Goal: Find contact information: Obtain details needed to contact an individual or organization

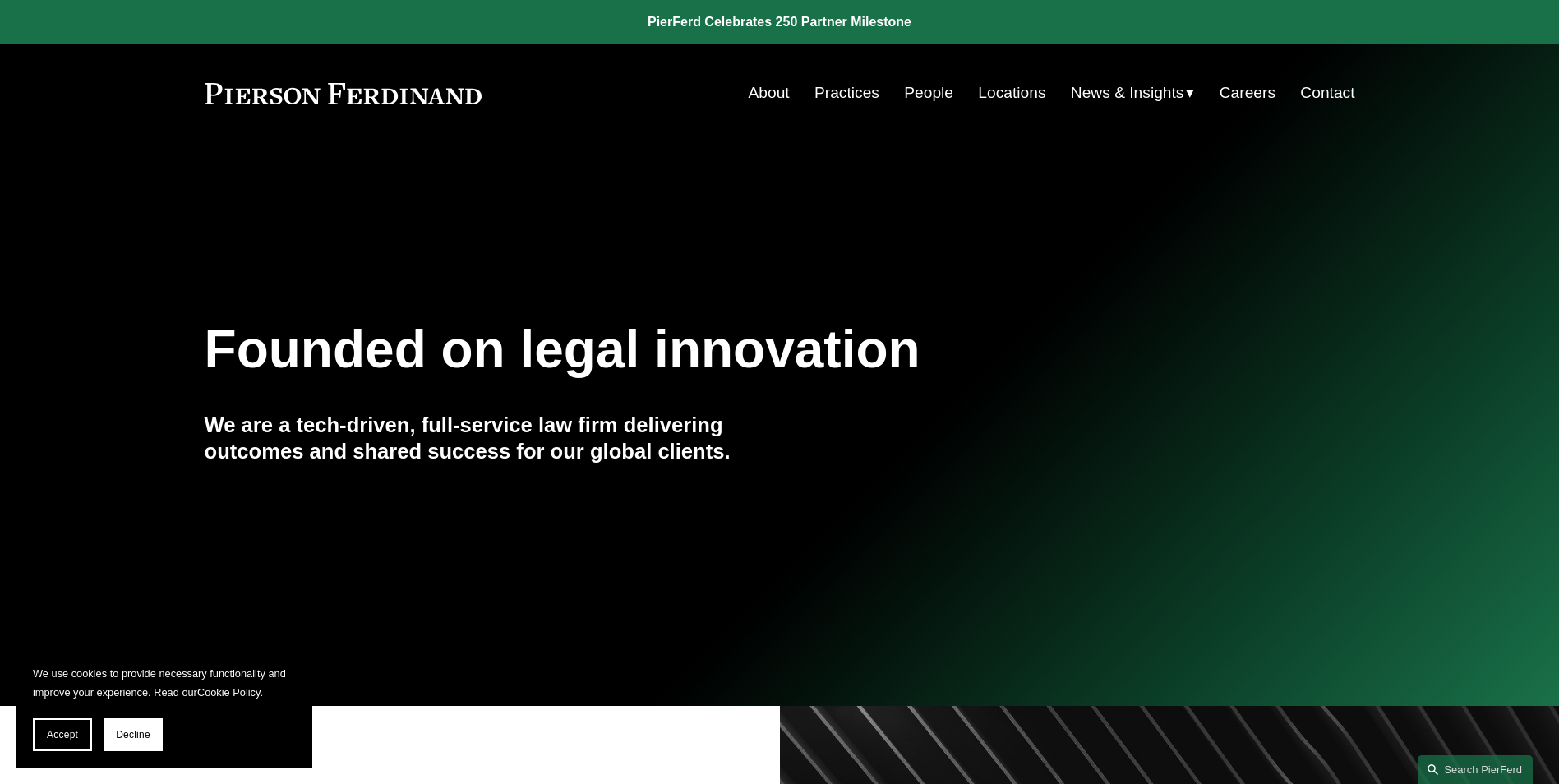
click at [1324, 95] on link "Contact" at bounding box center [1327, 93] width 54 height 31
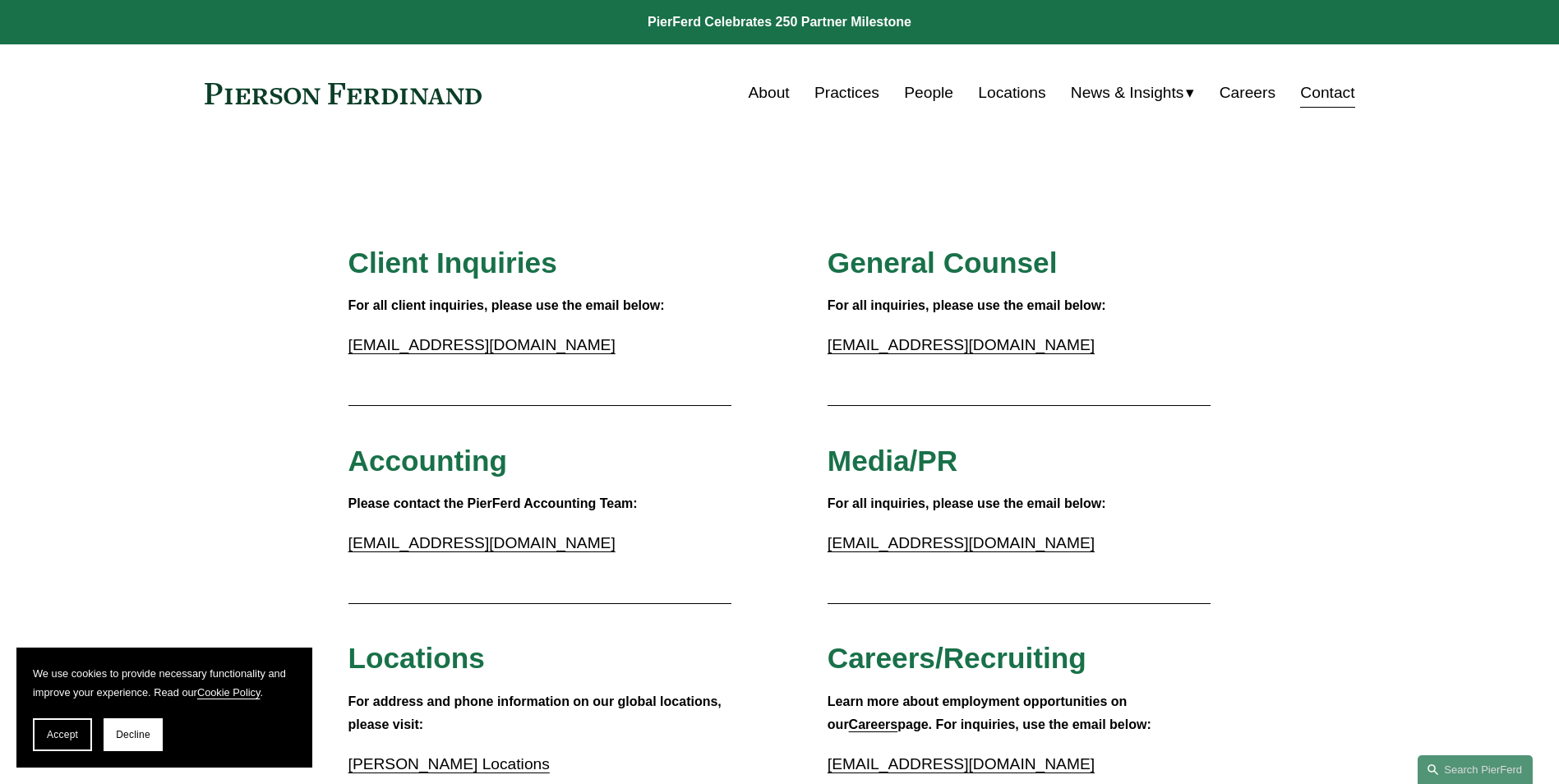
click at [924, 91] on link "People" at bounding box center [928, 93] width 49 height 31
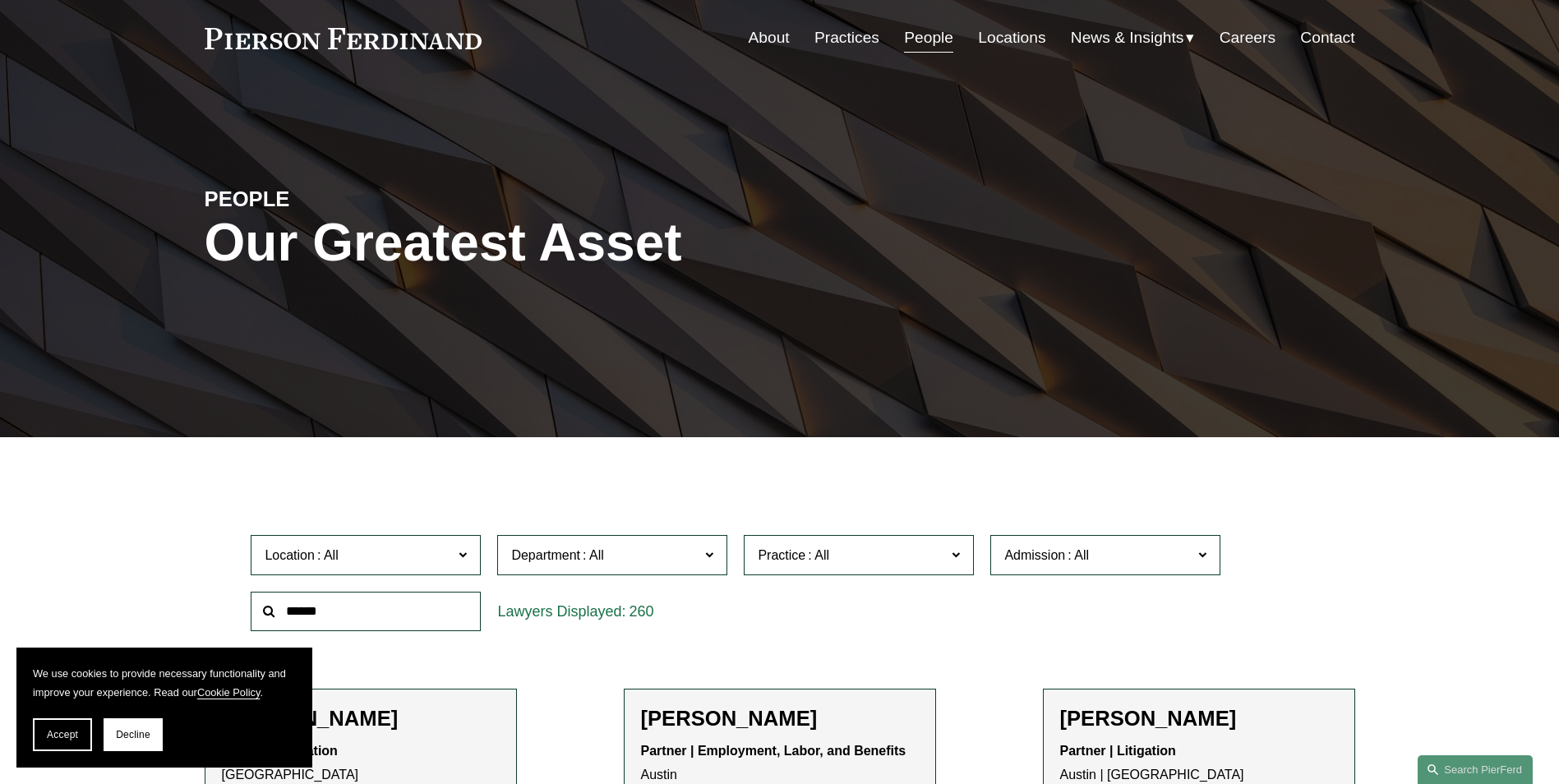
scroll to position [82, 0]
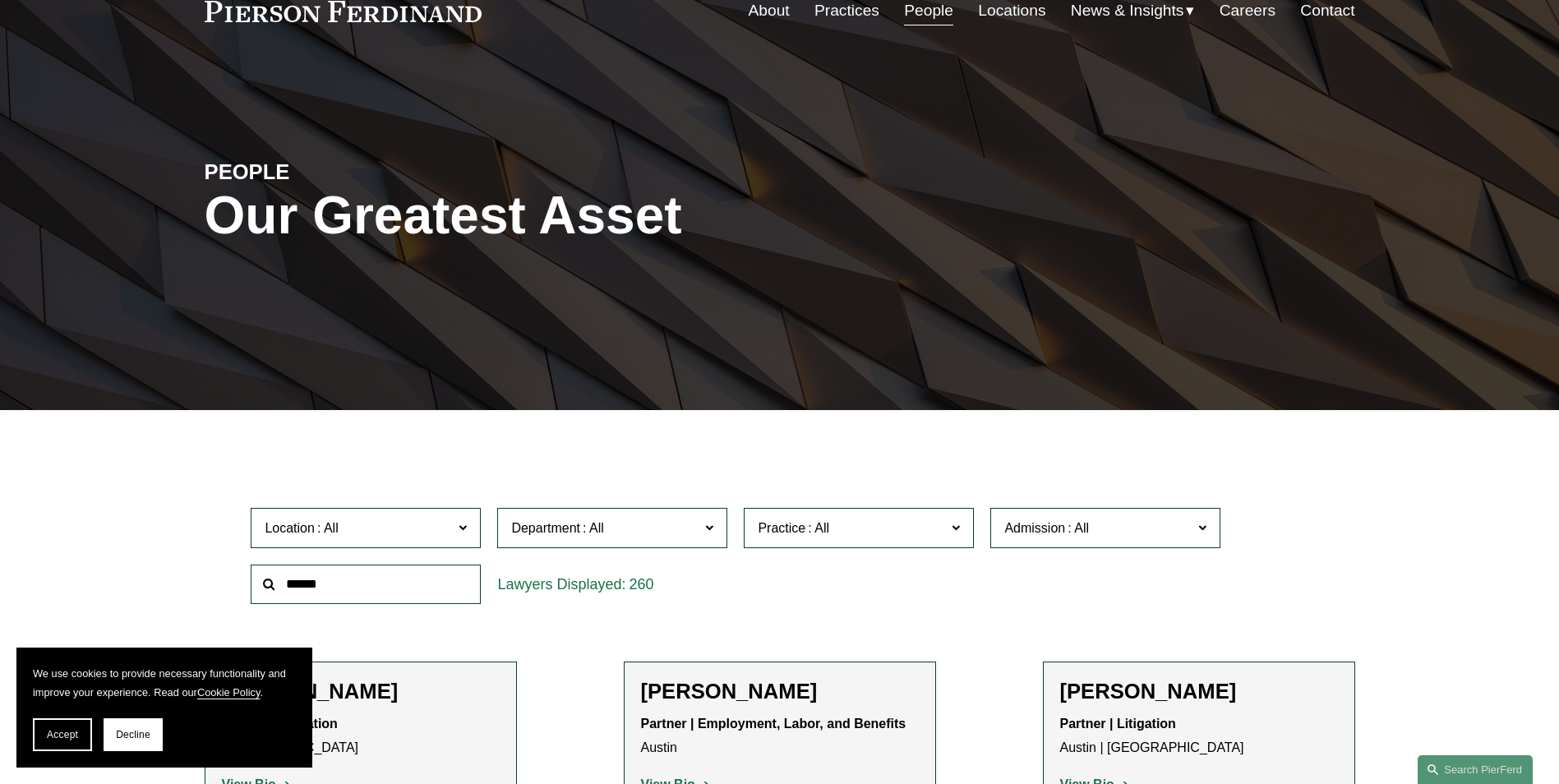
click at [454, 524] on label "Location" at bounding box center [365, 528] width 230 height 41
drag, startPoint x: 948, startPoint y: 590, endPoint x: 819, endPoint y: 593, distance: 129.0
click at [948, 590] on div "Location All Atlanta Austin Boston Charlotte Chicago Cincinnati Cleveland Colum…" at bounding box center [779, 555] width 1073 height 113
click at [677, 611] on div "260" at bounding box center [611, 584] width 246 height 57
click at [0, 0] on link "Atlanta" at bounding box center [0, 0] width 0 height 0
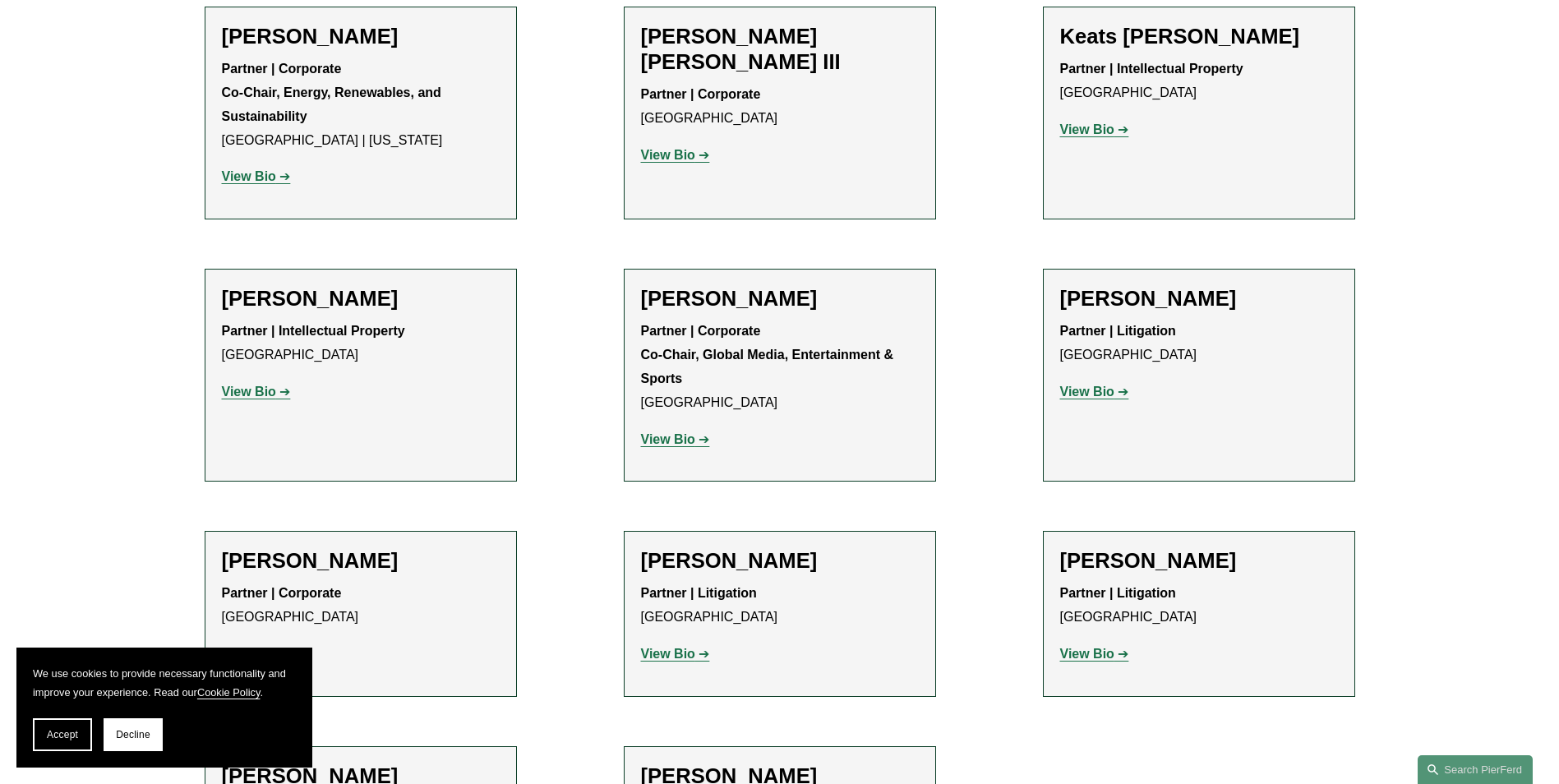
scroll to position [1724, 0]
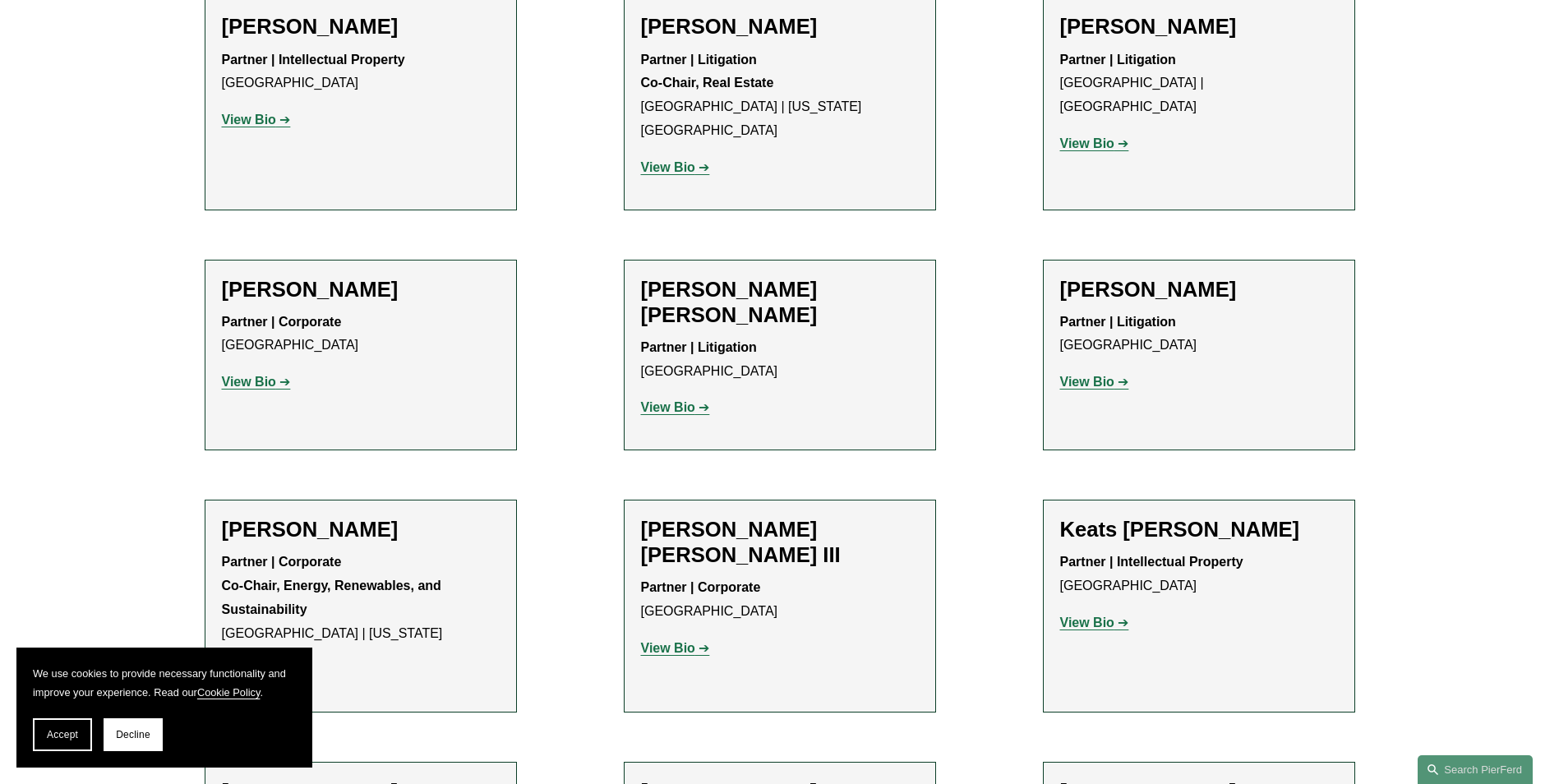
click at [1083, 375] on strong "View Bio" at bounding box center [1087, 381] width 54 height 14
click at [63, 289] on div "Filter Location Atlanta Atlanta All Atlanta Austin Boston Charlotte Chicago Cin…" at bounding box center [780, 133] width 1559 height 2681
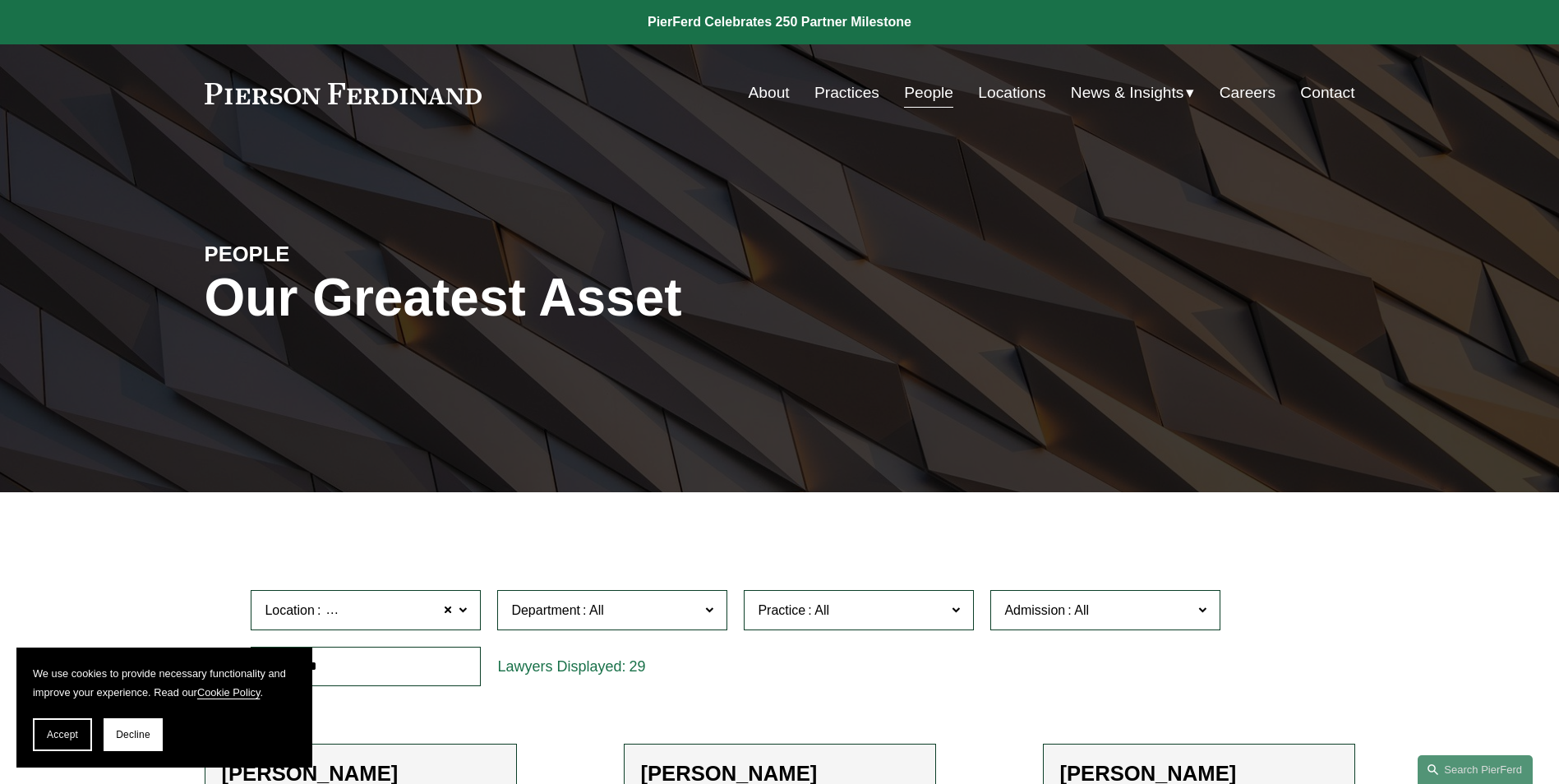
scroll to position [1981, 0]
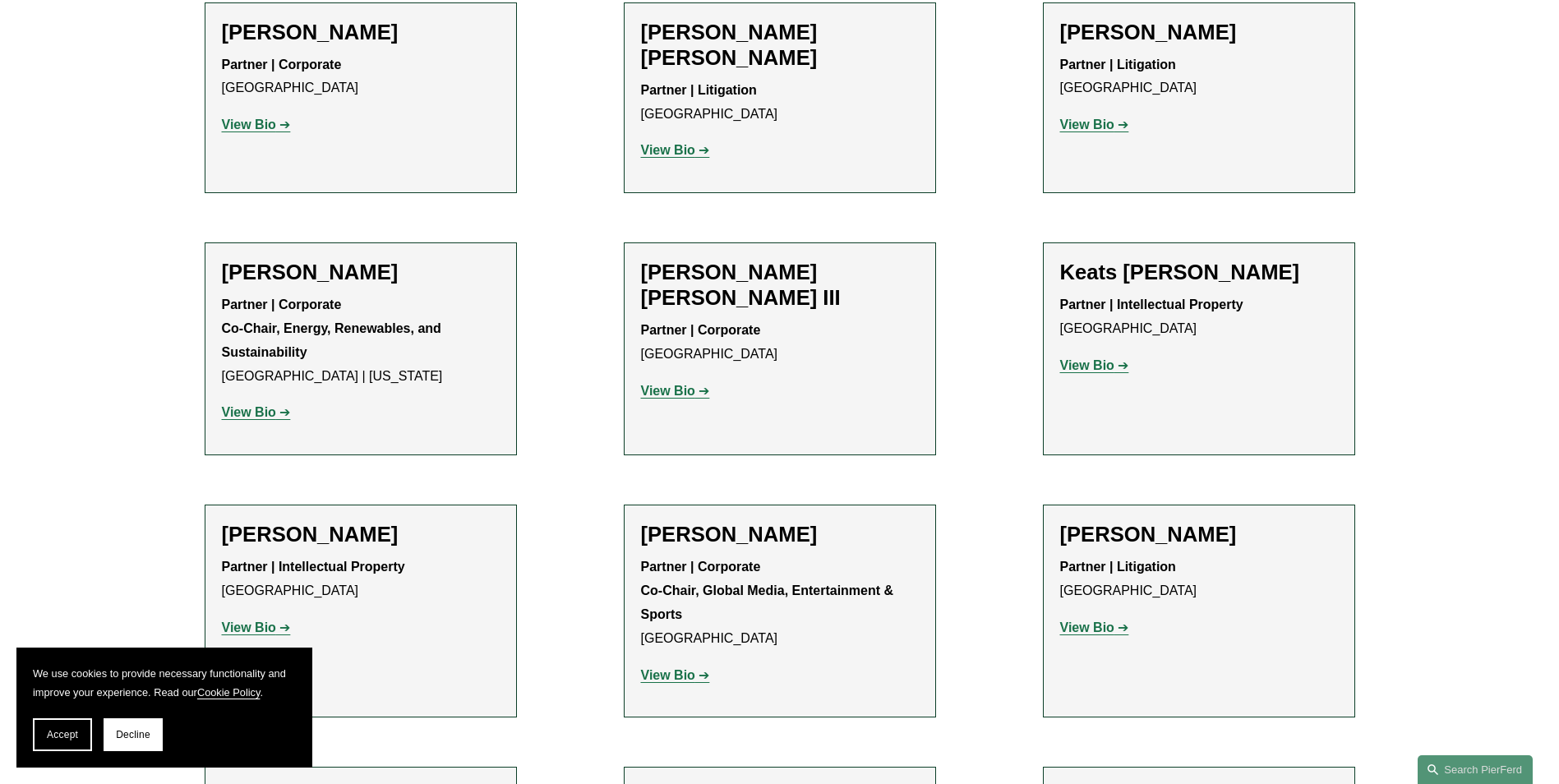
click at [1098, 620] on strong "View Bio" at bounding box center [1087, 627] width 54 height 14
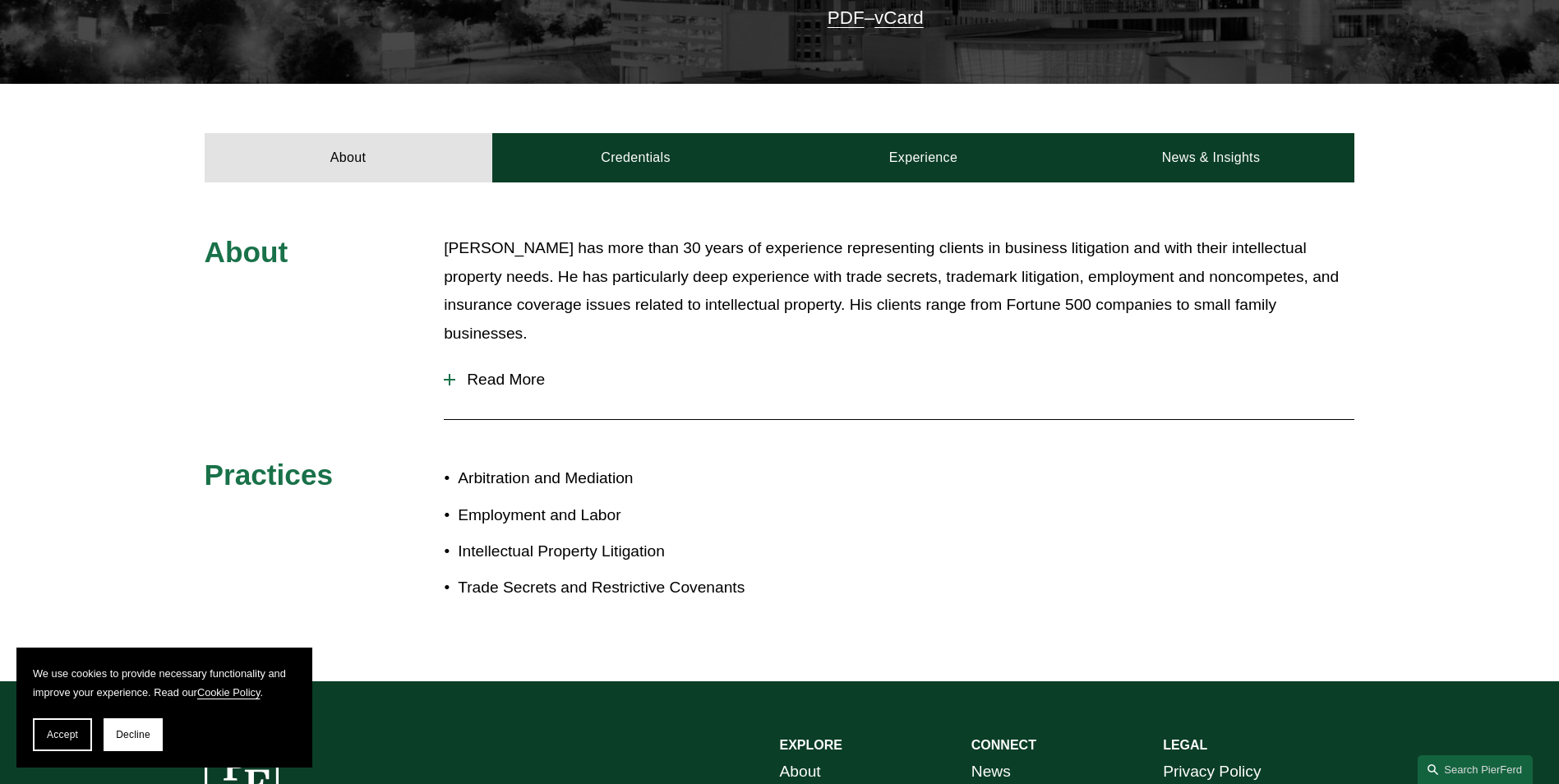
scroll to position [246, 0]
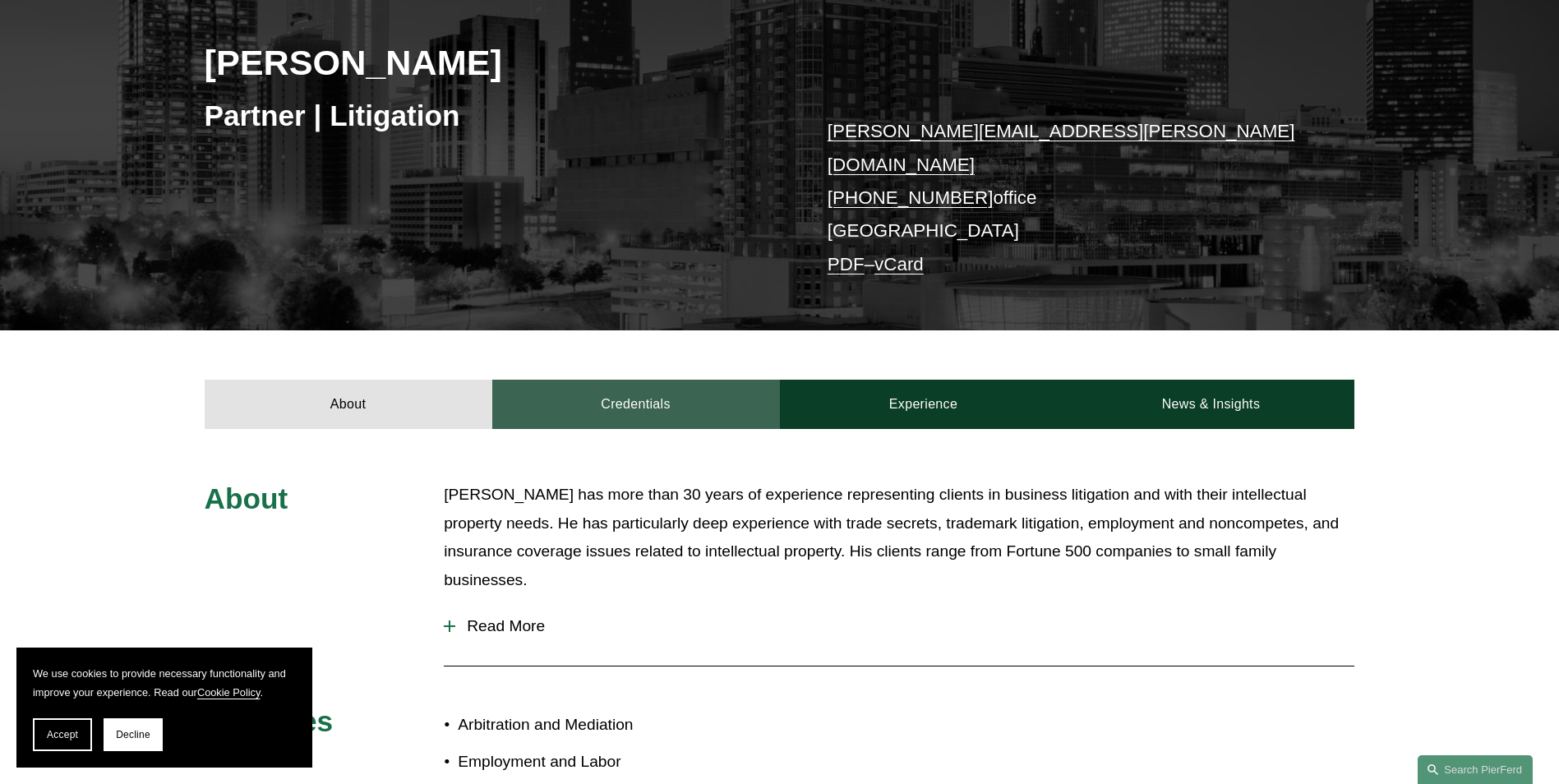
click at [684, 381] on link "Credentials" at bounding box center [637, 404] width 288 height 49
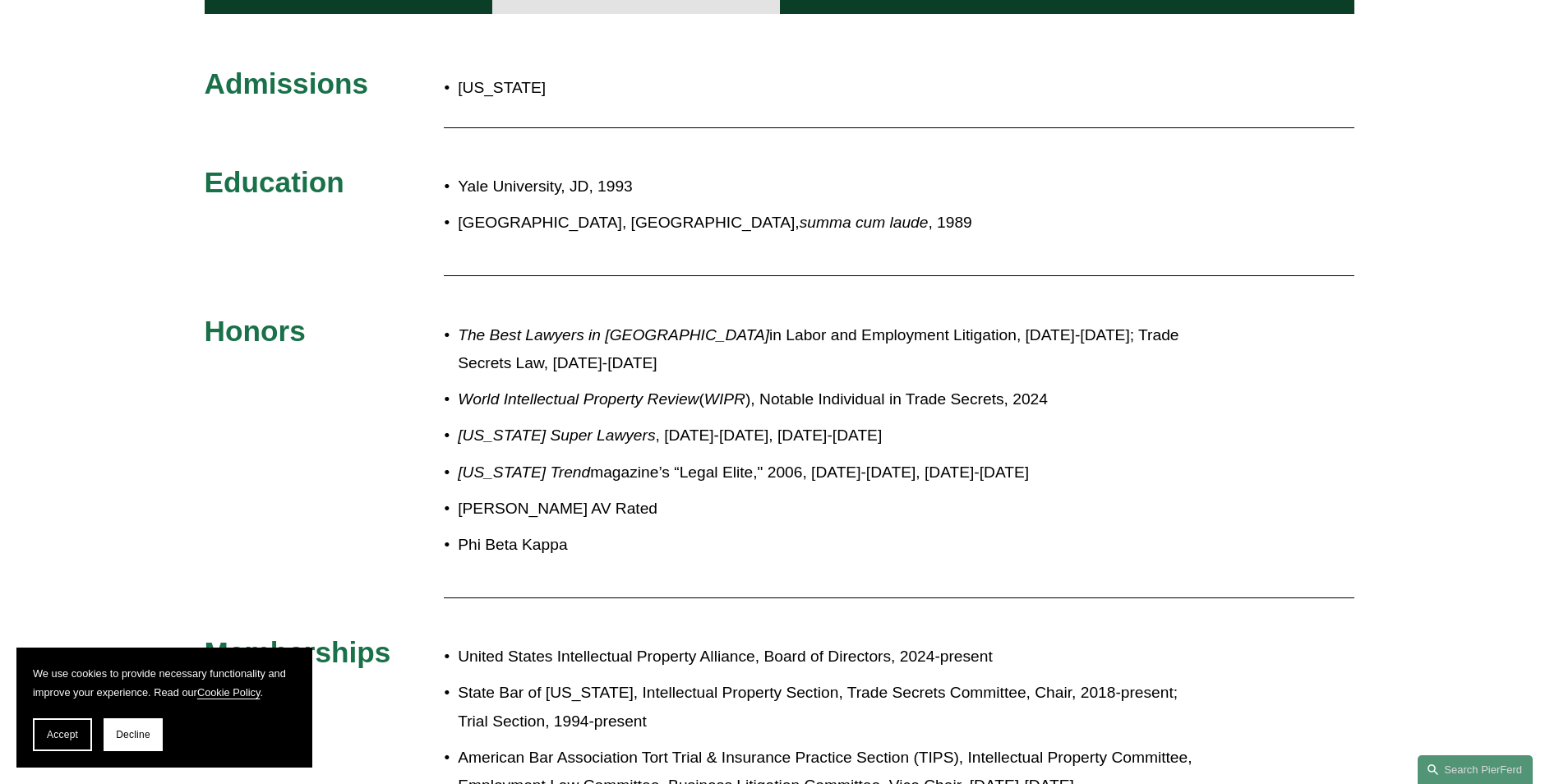
scroll to position [86, 0]
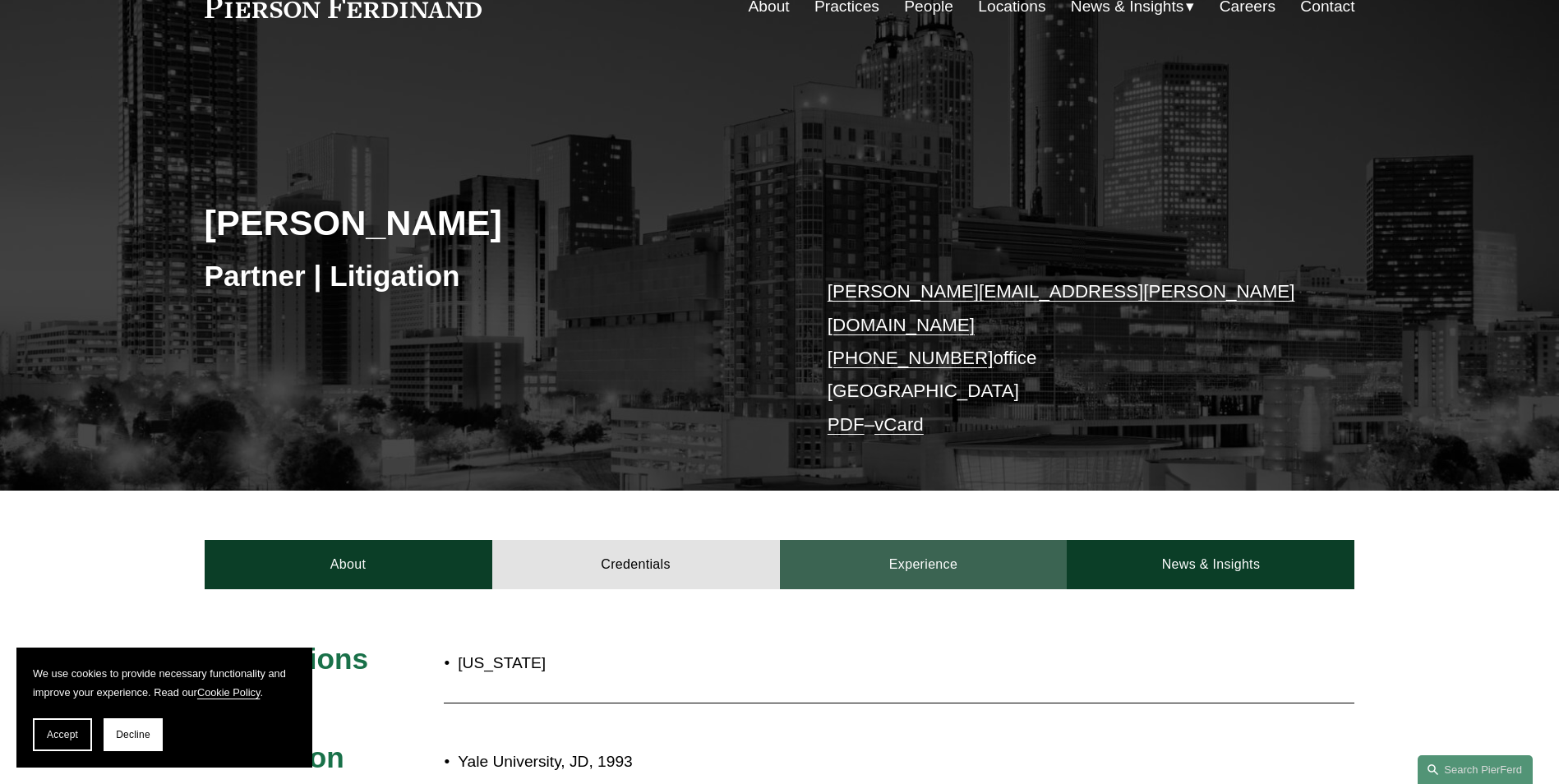
click at [895, 566] on link "Experience" at bounding box center [923, 564] width 288 height 49
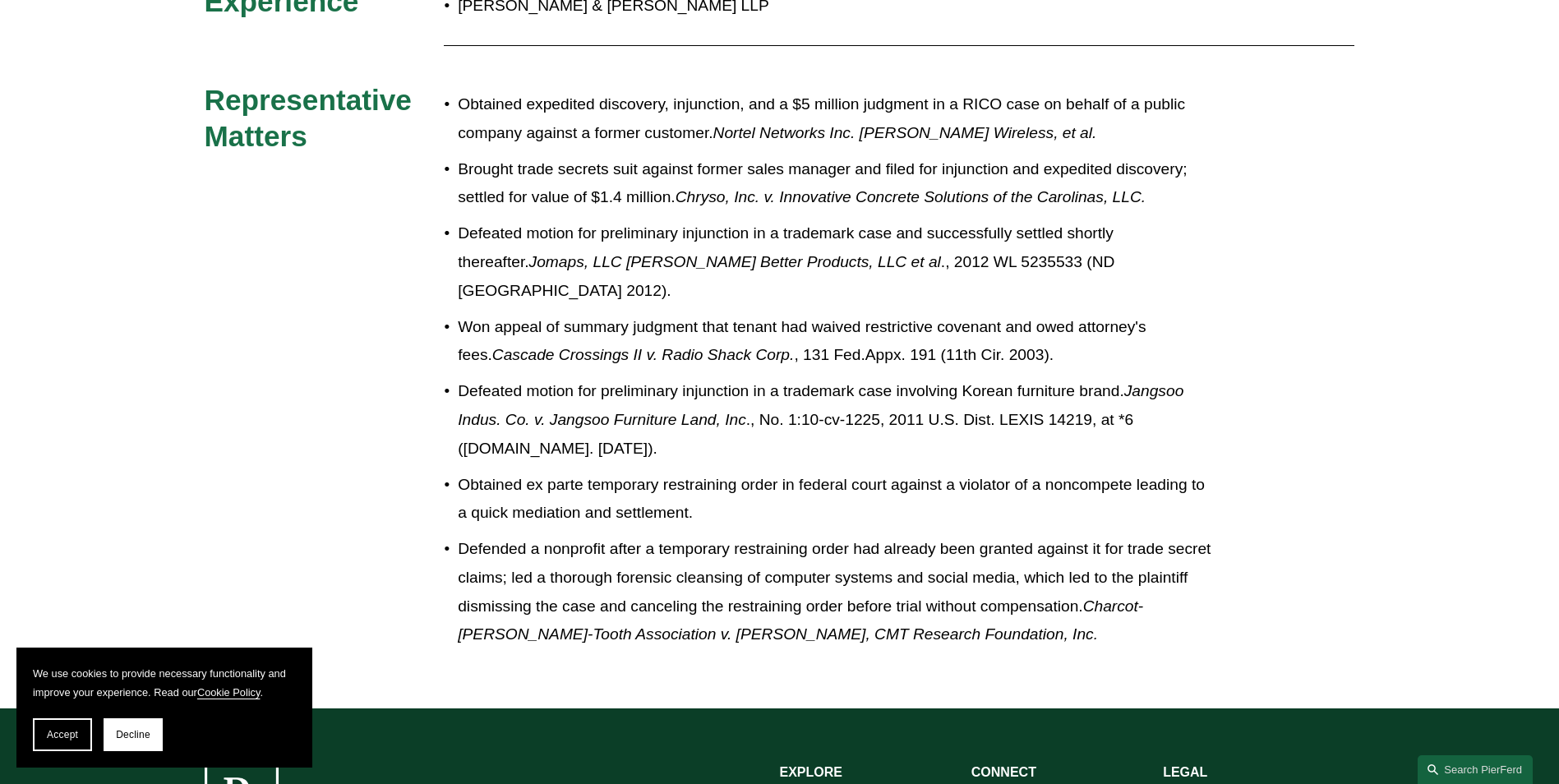
scroll to position [333, 0]
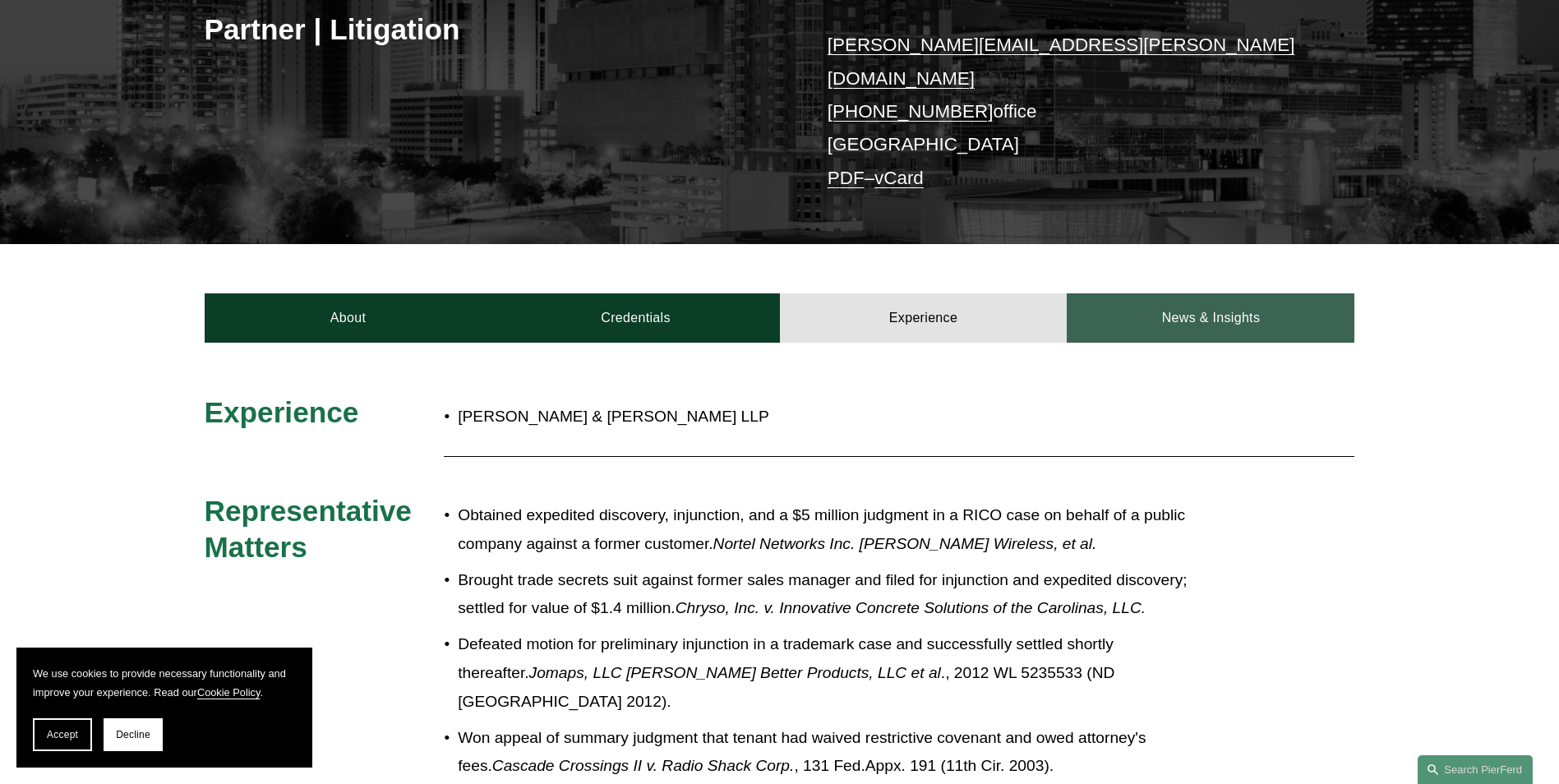
click at [1242, 322] on link "News & Insights" at bounding box center [1210, 318] width 288 height 49
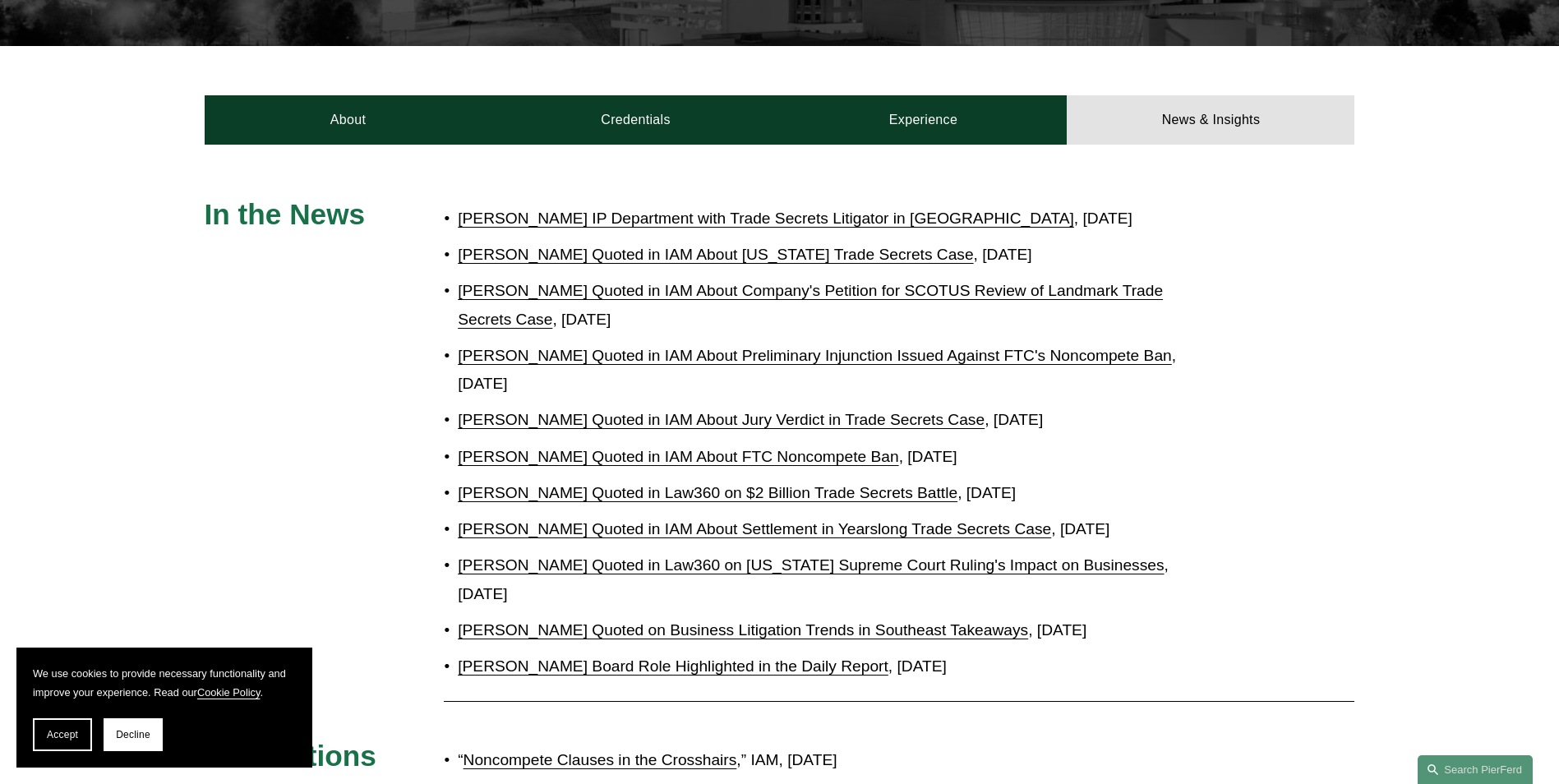
scroll to position [168, 0]
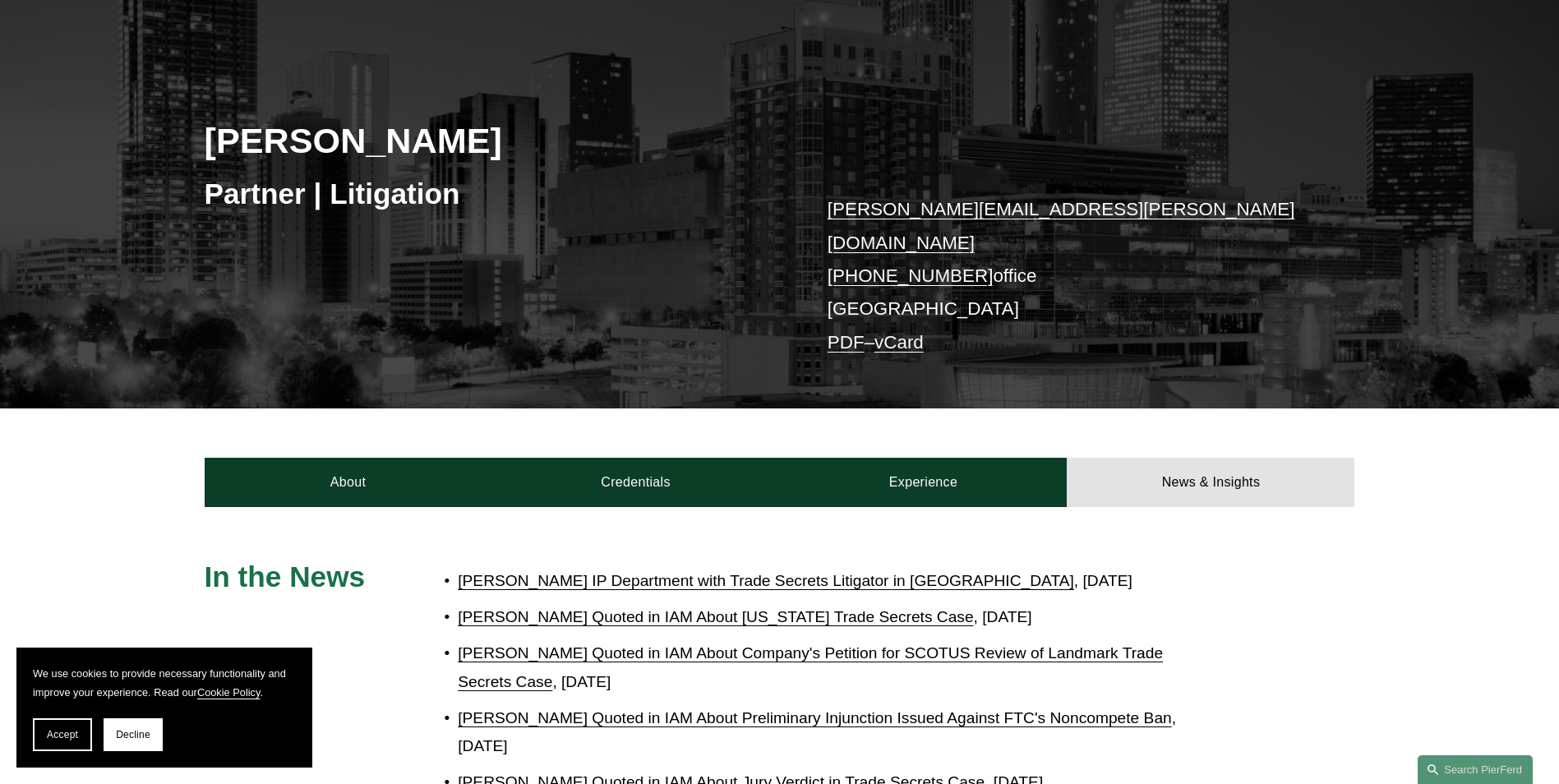
click at [902, 332] on link "vCard" at bounding box center [898, 342] width 49 height 20
click at [847, 332] on link "PDF" at bounding box center [846, 342] width 37 height 20
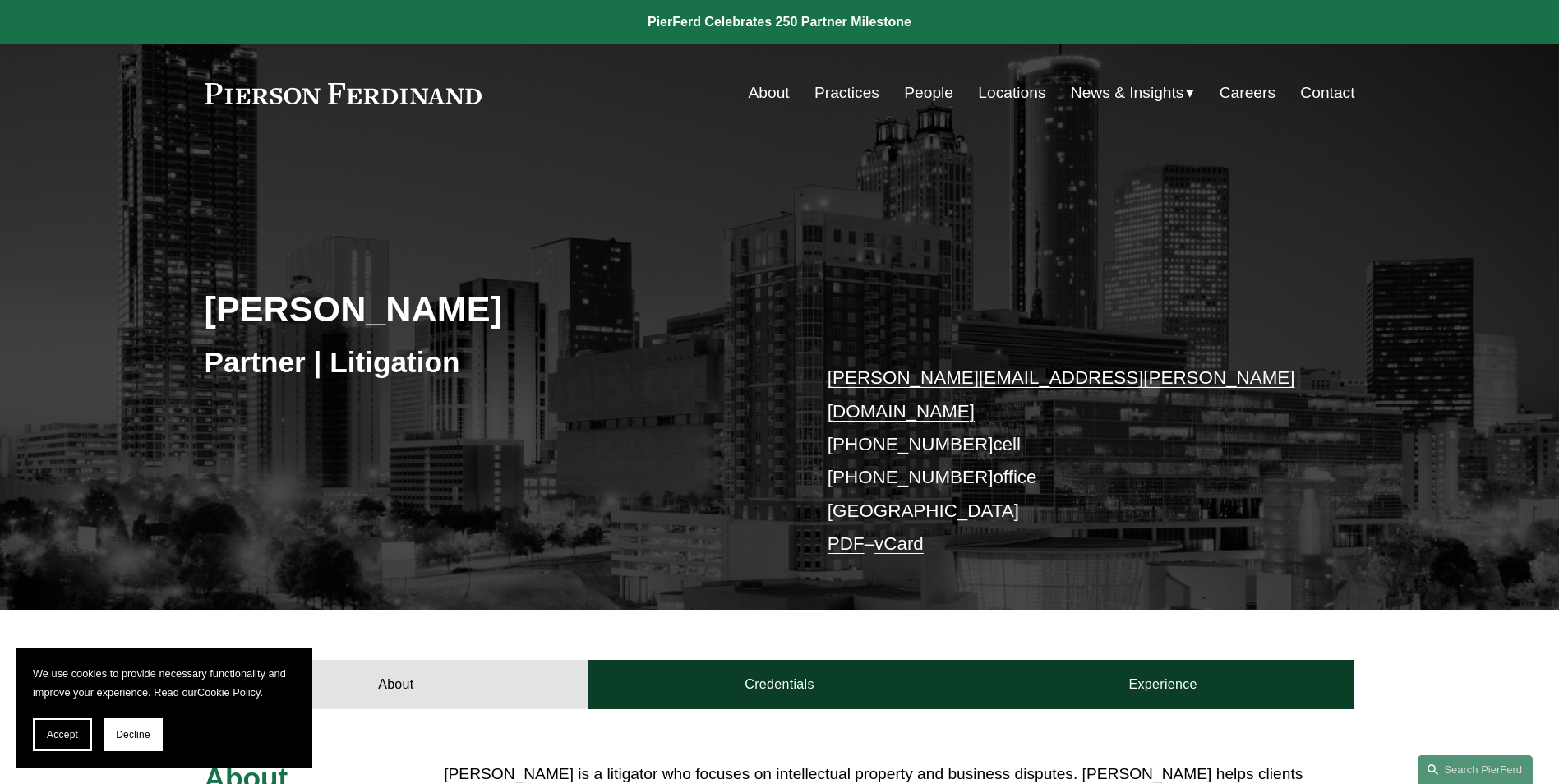
click at [923, 533] on link "vCard" at bounding box center [898, 543] width 49 height 20
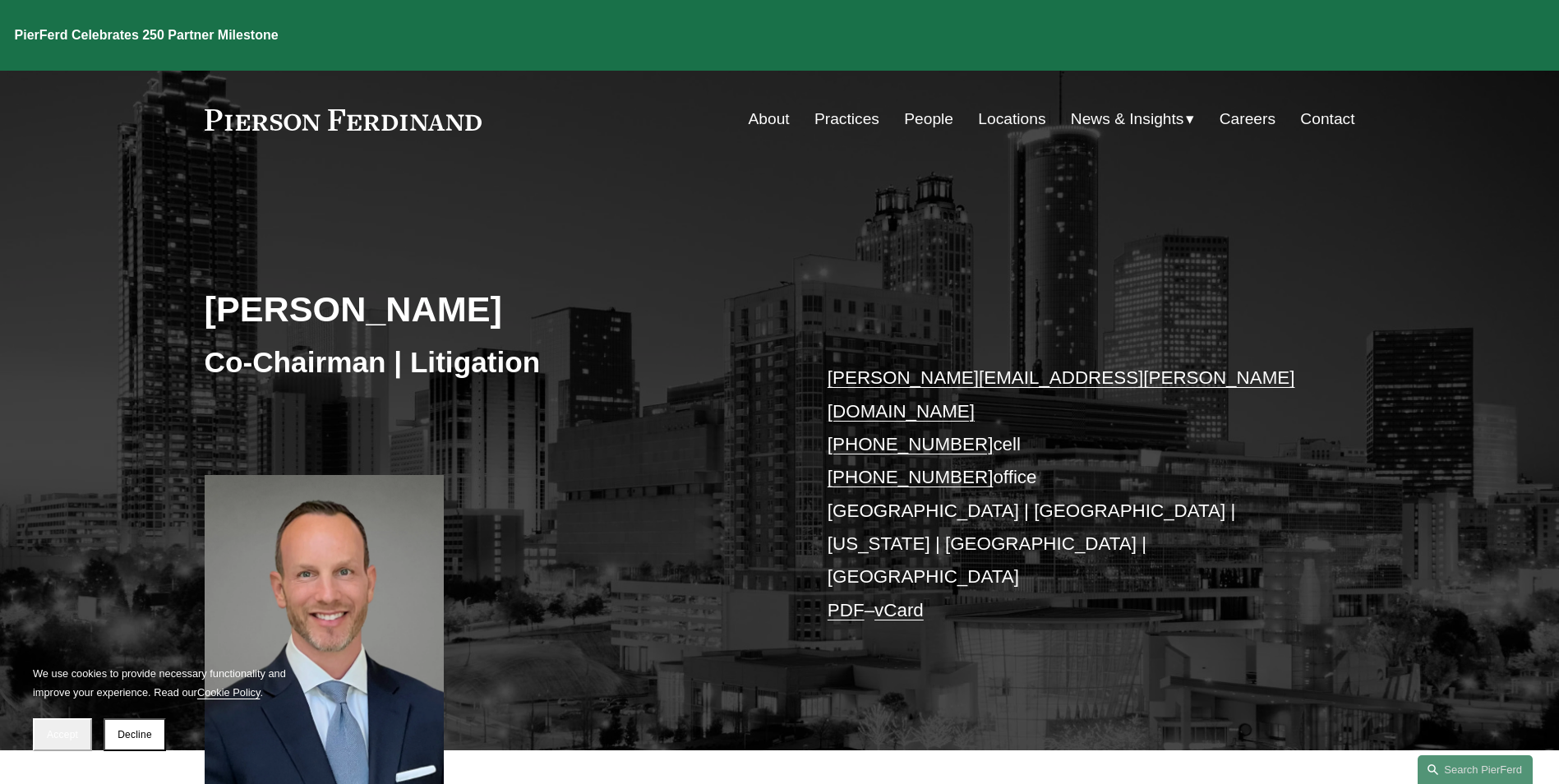
click at [910, 600] on link "vCard" at bounding box center [898, 609] width 49 height 20
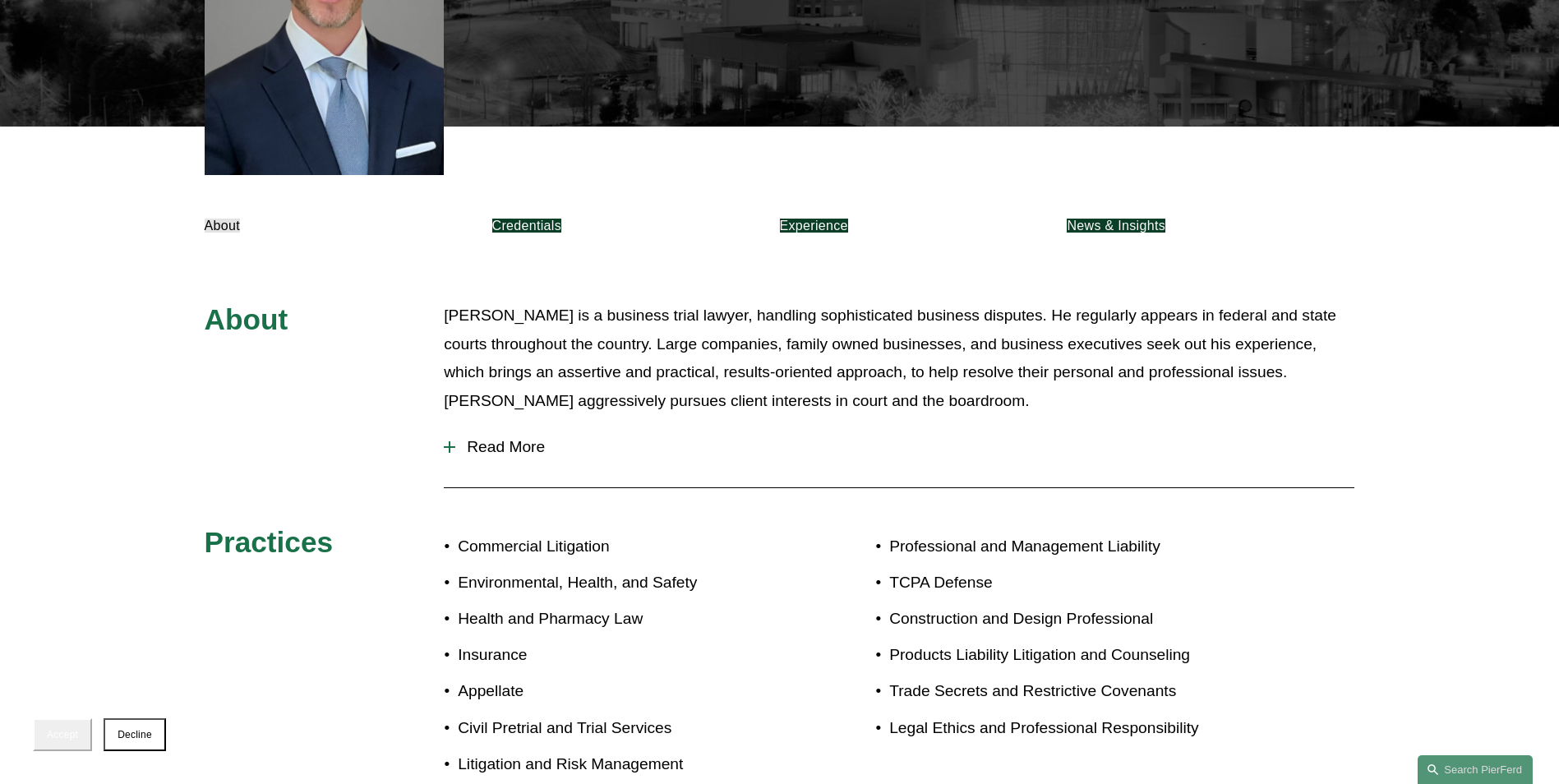
scroll to position [480, 0]
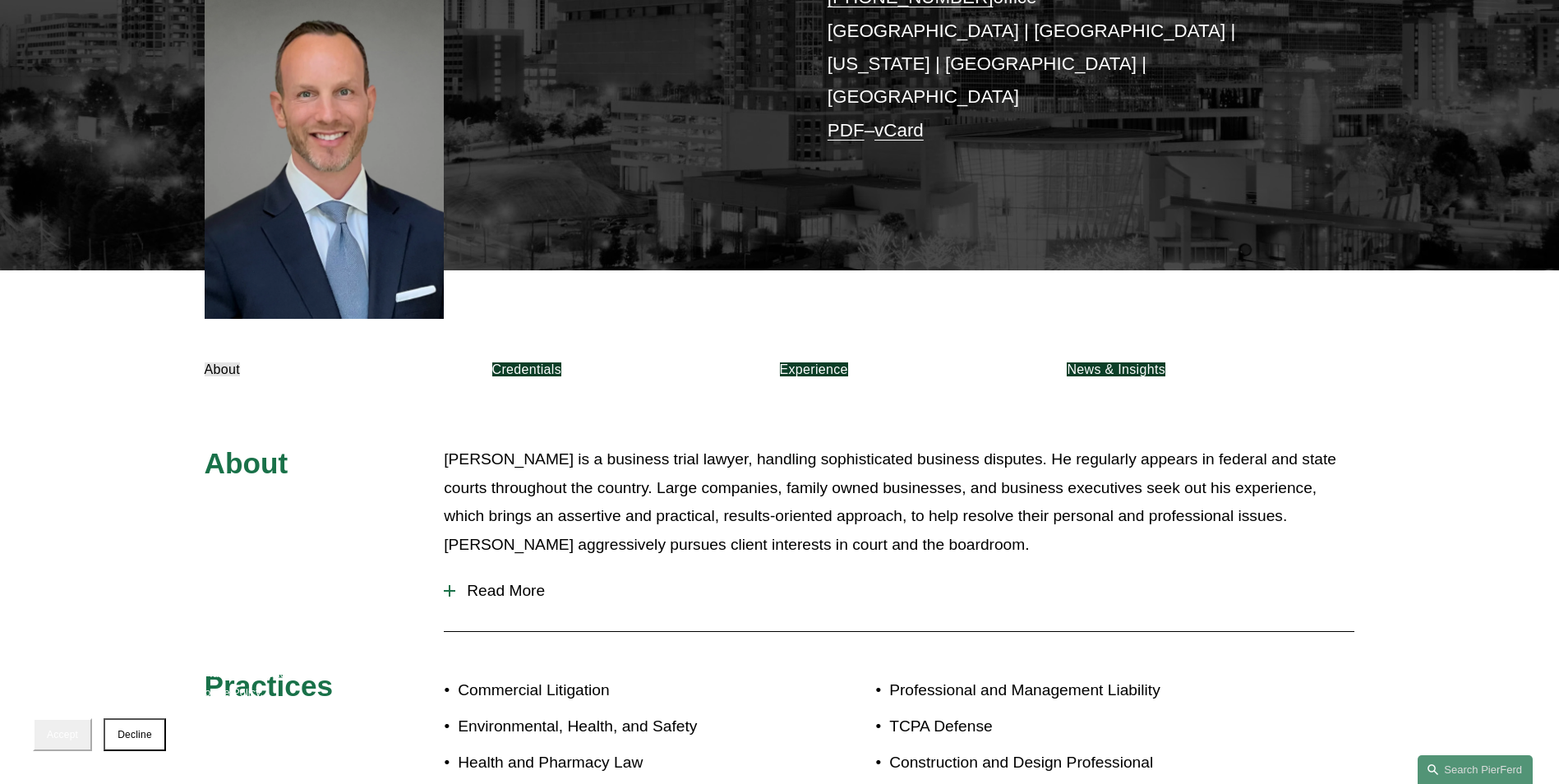
click at [561, 362] on link "Credentials" at bounding box center [526, 369] width 69 height 14
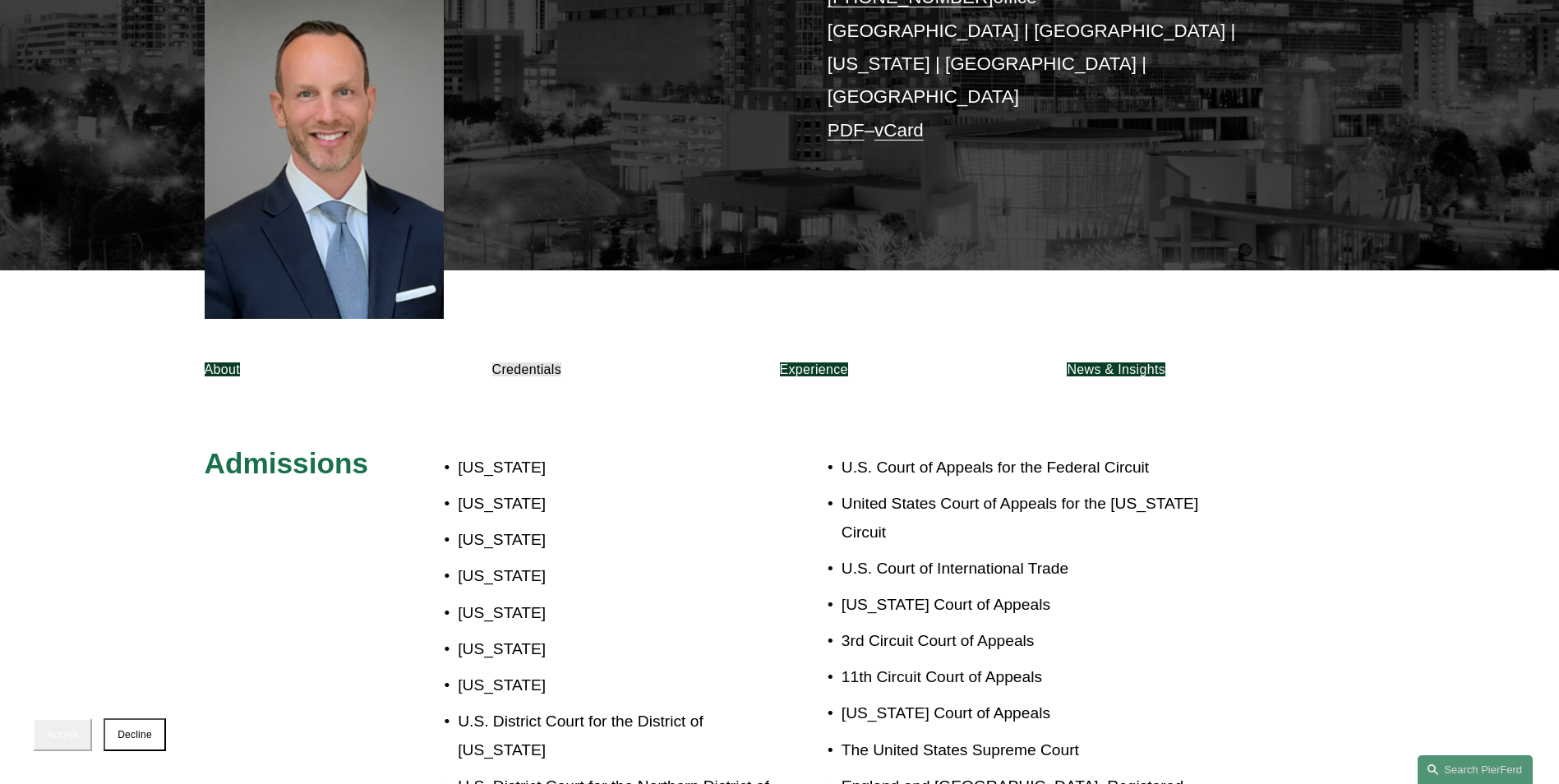
click at [848, 362] on link "Experience" at bounding box center [813, 369] width 69 height 14
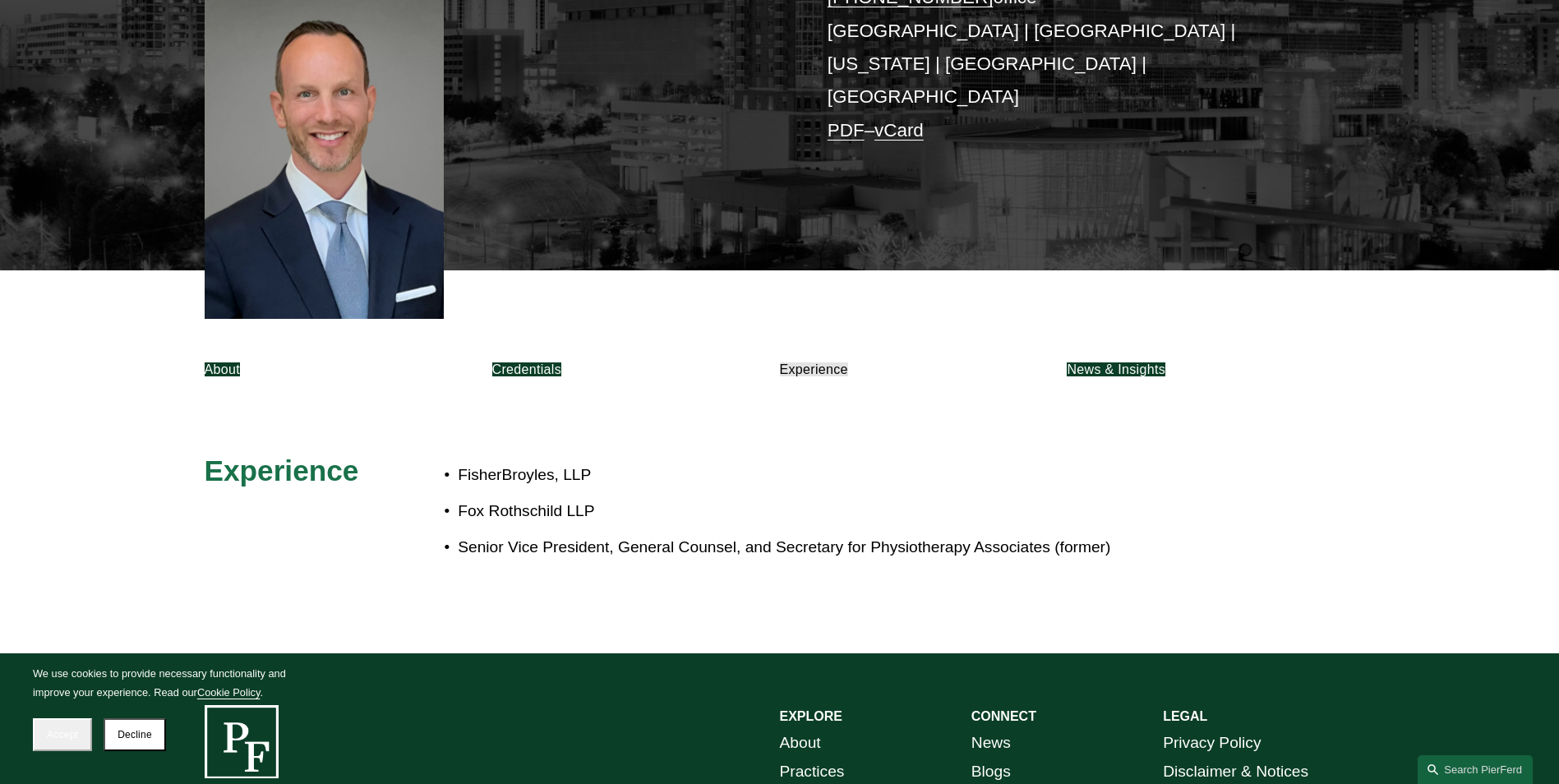
click at [1165, 362] on link "News & Insights" at bounding box center [1116, 369] width 99 height 14
